Goal: Transaction & Acquisition: Purchase product/service

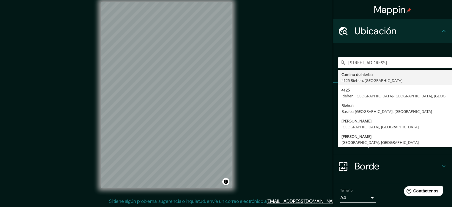
scroll to position [8, 0]
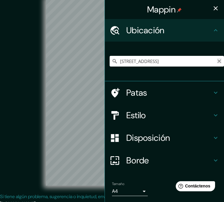
click at [217, 60] on icon "Claro" at bounding box center [219, 61] width 4 height 4
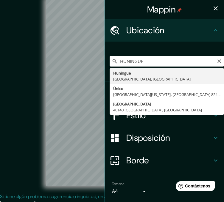
type input "Huningue, [GEOGRAPHIC_DATA], [GEOGRAPHIC_DATA]"
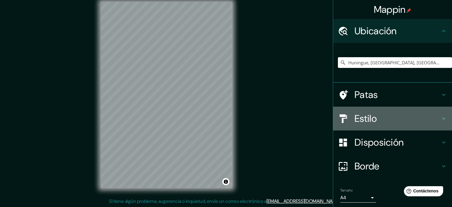
click at [376, 119] on h4 "Estilo" at bounding box center [398, 118] width 86 height 12
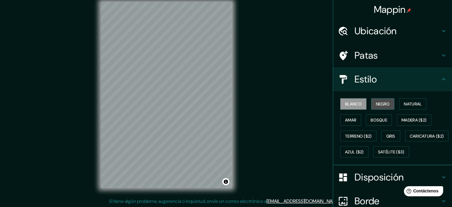
click at [376, 102] on font "Negro" at bounding box center [383, 103] width 14 height 5
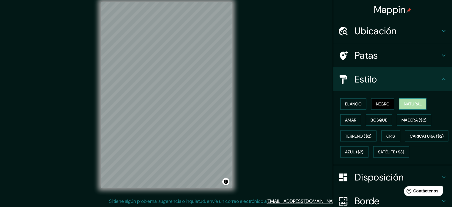
click at [412, 105] on font "Natural" at bounding box center [413, 103] width 18 height 5
click at [345, 118] on font "Amar" at bounding box center [350, 119] width 11 height 5
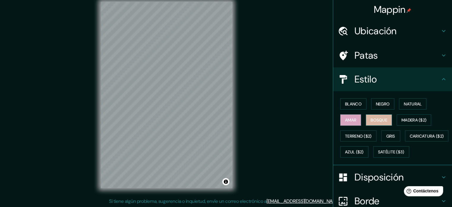
click at [377, 117] on font "Bosque" at bounding box center [379, 119] width 17 height 5
click at [411, 117] on font "Madera ($2)" at bounding box center [414, 119] width 25 height 5
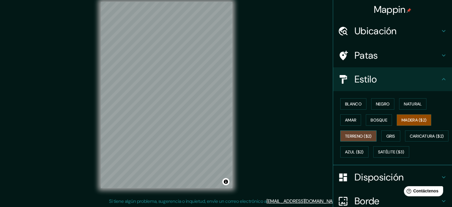
click at [360, 135] on font "Terreno ($2)" at bounding box center [358, 135] width 27 height 5
click at [391, 133] on font "Gris" at bounding box center [391, 135] width 9 height 5
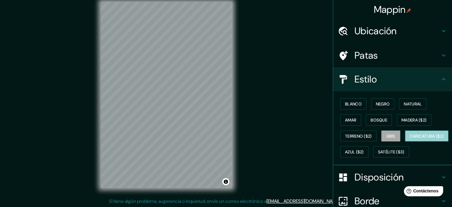
click at [410, 139] on font "Caricatura ($2)" at bounding box center [427, 135] width 34 height 5
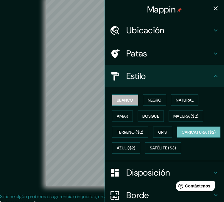
click at [117, 102] on font "Blanco" at bounding box center [125, 100] width 17 height 5
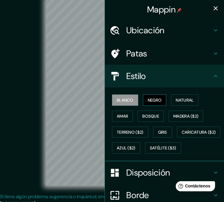
click at [143, 100] on button "Negro" at bounding box center [154, 100] width 23 height 11
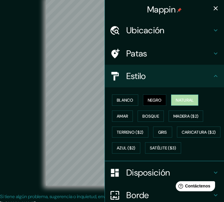
click at [176, 102] on font "Natural" at bounding box center [184, 100] width 18 height 5
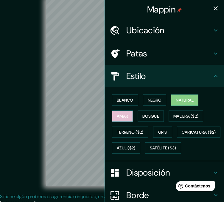
click at [118, 114] on font "Amar" at bounding box center [122, 116] width 11 height 5
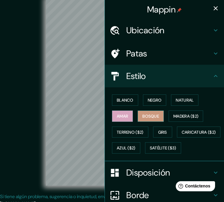
click at [145, 117] on font "Bosque" at bounding box center [150, 116] width 17 height 5
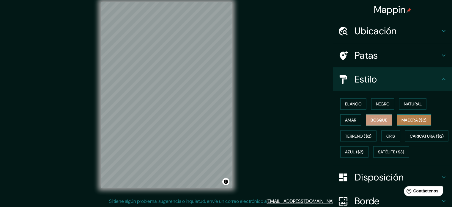
click at [404, 119] on font "Madera ($2)" at bounding box center [414, 119] width 25 height 5
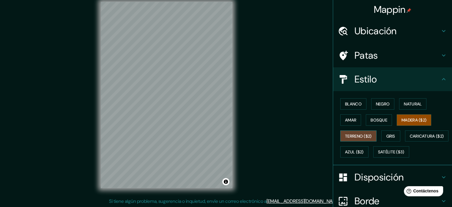
click at [353, 134] on font "Terreno ($2)" at bounding box center [358, 135] width 27 height 5
click at [388, 137] on font "Gris" at bounding box center [391, 135] width 9 height 5
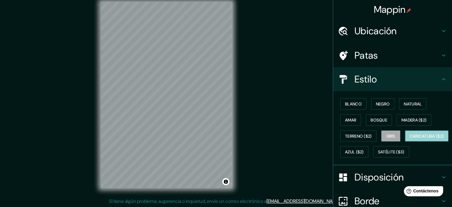
click at [410, 139] on font "Caricatura ($2)" at bounding box center [427, 135] width 34 height 5
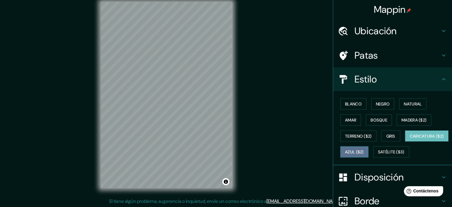
click at [364, 152] on font "Azul ($2)" at bounding box center [354, 151] width 19 height 5
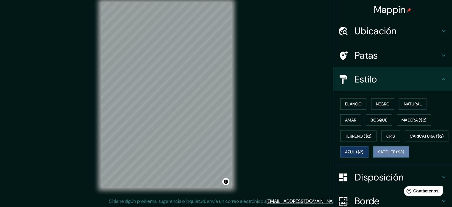
click at [378, 155] on font "Satélite ($3)" at bounding box center [391, 151] width 26 height 5
click at [201, 81] on div at bounding box center [200, 82] width 5 height 5
click at [364, 149] on font "Azul ($2)" at bounding box center [354, 151] width 19 height 5
click at [347, 108] on button "Blanco" at bounding box center [354, 103] width 26 height 11
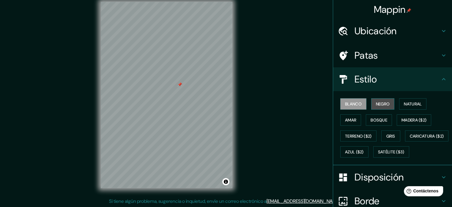
click at [380, 107] on font "Negro" at bounding box center [383, 104] width 14 height 8
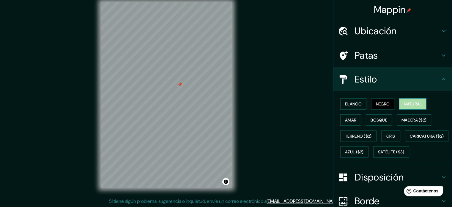
click at [399, 106] on button "Natural" at bounding box center [412, 103] width 27 height 11
click at [347, 121] on font "Amar" at bounding box center [350, 119] width 11 height 5
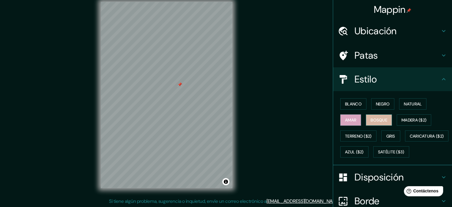
click at [371, 121] on font "Bosque" at bounding box center [379, 119] width 17 height 5
click at [404, 123] on button "Madera ($2)" at bounding box center [414, 119] width 35 height 11
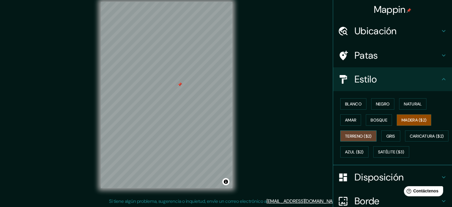
drag, startPoint x: 356, startPoint y: 138, endPoint x: 369, endPoint y: 136, distance: 13.5
click at [356, 138] on font "Terreno ($2)" at bounding box center [358, 136] width 27 height 8
click at [394, 132] on button "Gris" at bounding box center [391, 135] width 19 height 11
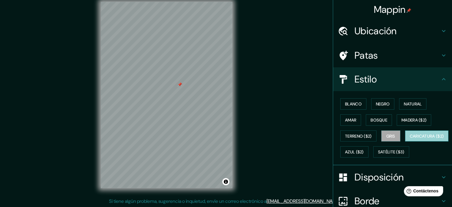
click at [410, 139] on font "Caricatura ($2)" at bounding box center [427, 135] width 34 height 5
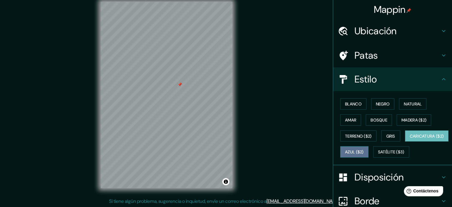
click at [369, 153] on button "Azul ($2)" at bounding box center [355, 151] width 28 height 11
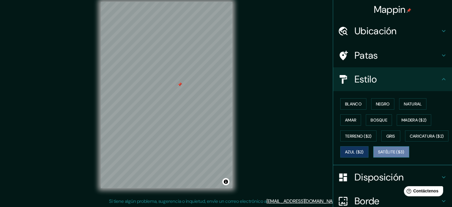
click at [374, 157] on button "Satélite ($3)" at bounding box center [392, 151] width 36 height 11
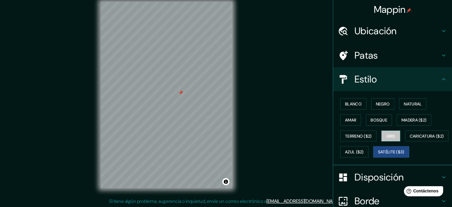
click at [387, 138] on font "Gris" at bounding box center [391, 136] width 9 height 8
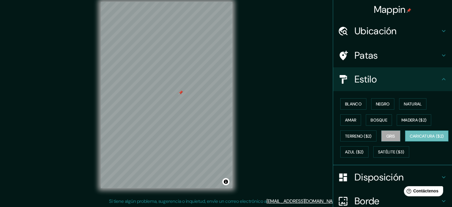
click at [410, 139] on font "Caricatura ($2)" at bounding box center [427, 135] width 34 height 5
click at [86, 89] on div "© Mapbox © OpenStreetMap Improve this map" at bounding box center [166, 95] width 407 height 186
click at [345, 135] on font "Terreno ($2)" at bounding box center [358, 135] width 27 height 5
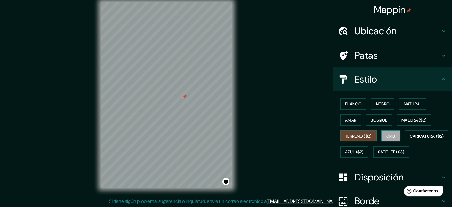
click at [383, 137] on button "Gris" at bounding box center [391, 135] width 19 height 11
click at [364, 150] on font "Azul ($2)" at bounding box center [354, 151] width 19 height 5
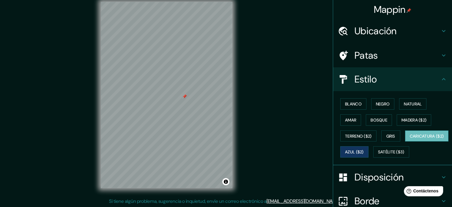
click at [410, 139] on font "Caricatura ($2)" at bounding box center [427, 135] width 34 height 5
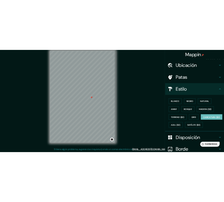
scroll to position [0, 0]
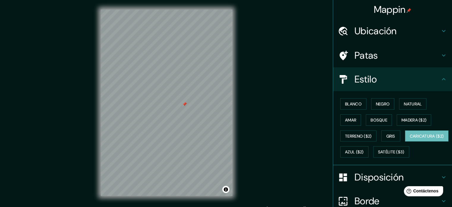
click at [400, 8] on font "Mappin" at bounding box center [390, 9] width 32 height 12
click at [371, 32] on font "Ubicación" at bounding box center [376, 31] width 42 height 12
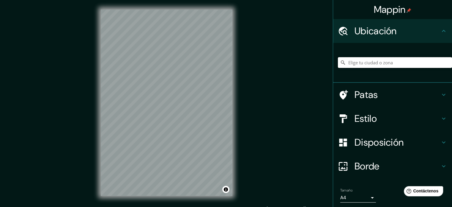
click at [380, 68] on input "Elige tu ciudad o zona" at bounding box center [395, 62] width 114 height 11
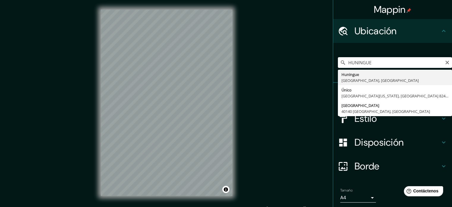
type input "Huningue, [GEOGRAPHIC_DATA], [GEOGRAPHIC_DATA]"
